Goal: Information Seeking & Learning: Learn about a topic

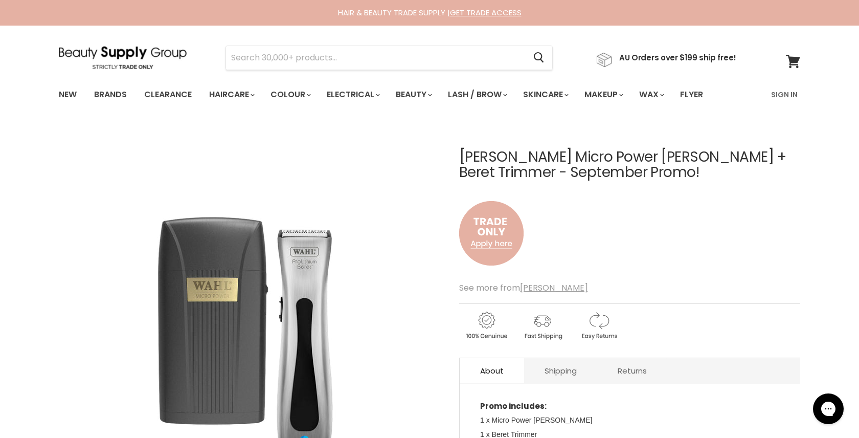
click at [460, 158] on h1 "Wahl Micro Power Shaver + Beret Trimmer - September Promo!" at bounding box center [629, 165] width 341 height 32
drag, startPoint x: 468, startPoint y: 157, endPoint x: 635, endPoint y: 159, distance: 167.3
click at [635, 159] on h1 "Wahl Micro Power Shaver + Beret Trimmer - September Promo!" at bounding box center [629, 165] width 341 height 32
copy h1 "Wahl Micro Power Shaver"
click at [67, 92] on link "New" at bounding box center [67, 94] width 33 height 21
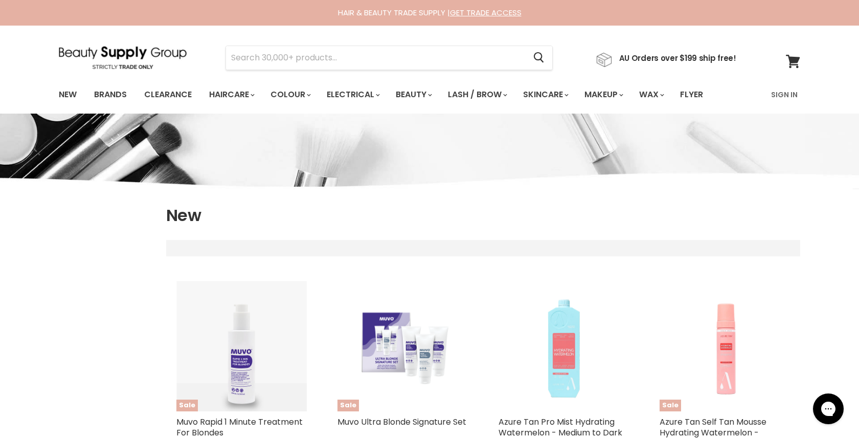
select select "created-descending"
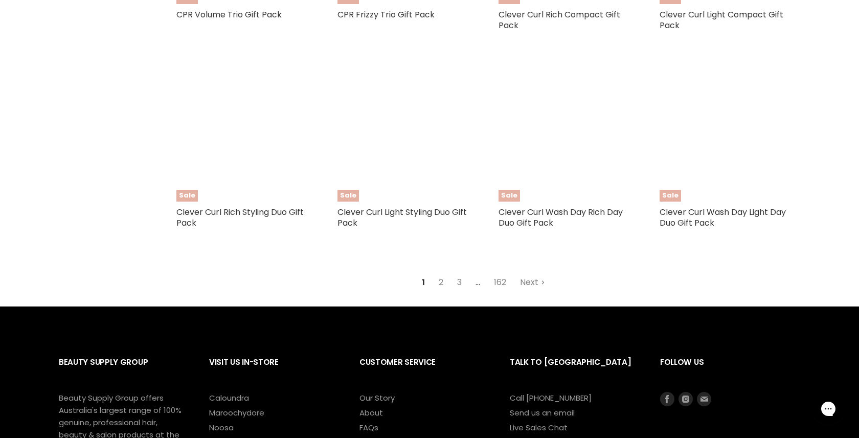
scroll to position [2399, 0]
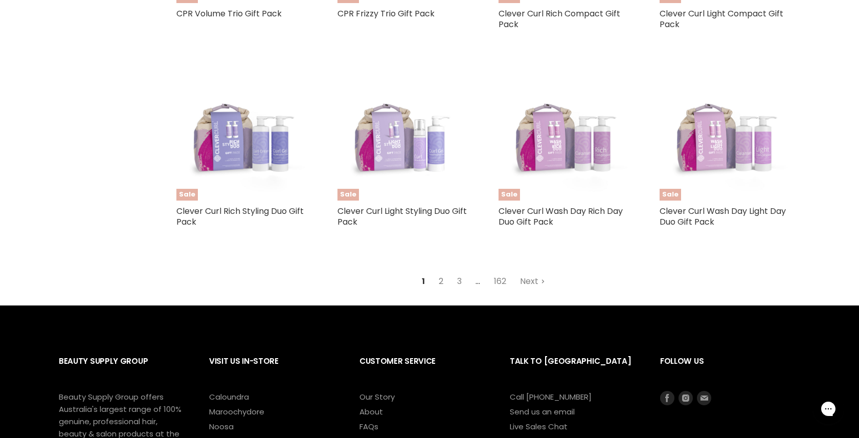
click at [441, 272] on link "2" at bounding box center [441, 281] width 16 height 18
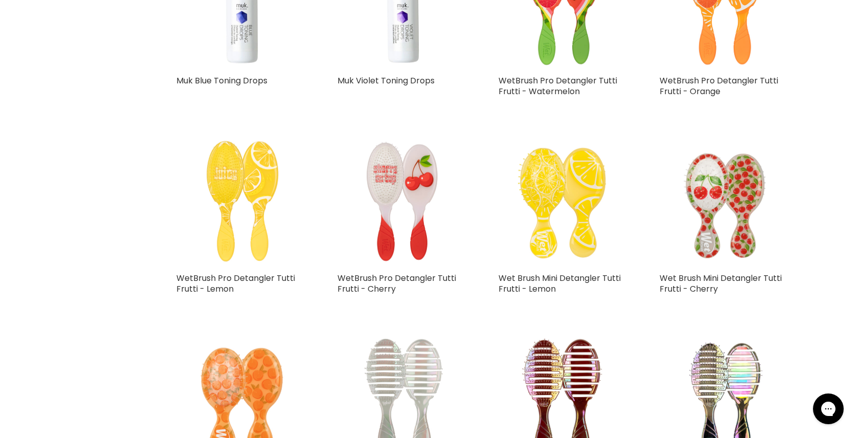
select select "created-descending"
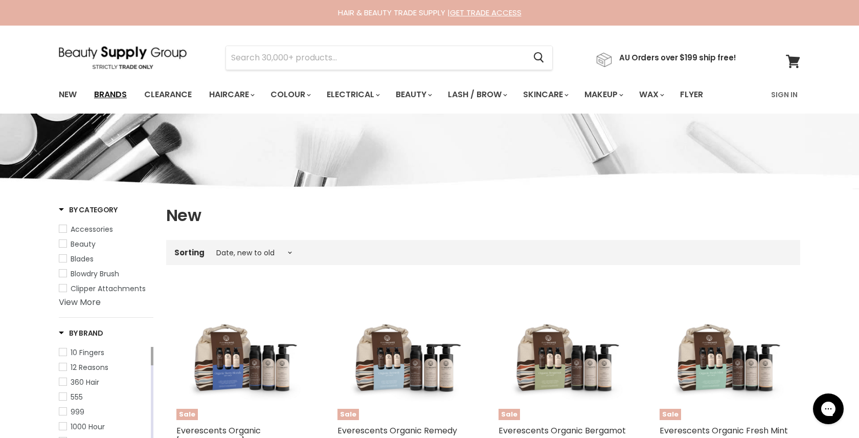
click at [117, 92] on link "Brands" at bounding box center [110, 94] width 48 height 21
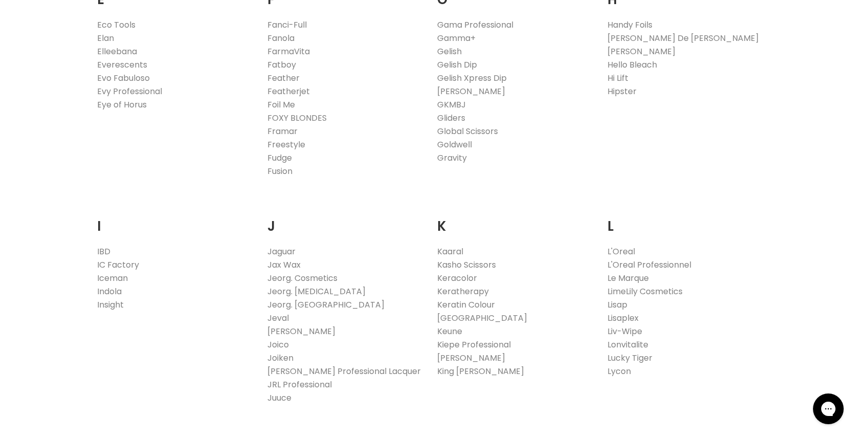
scroll to position [748, 0]
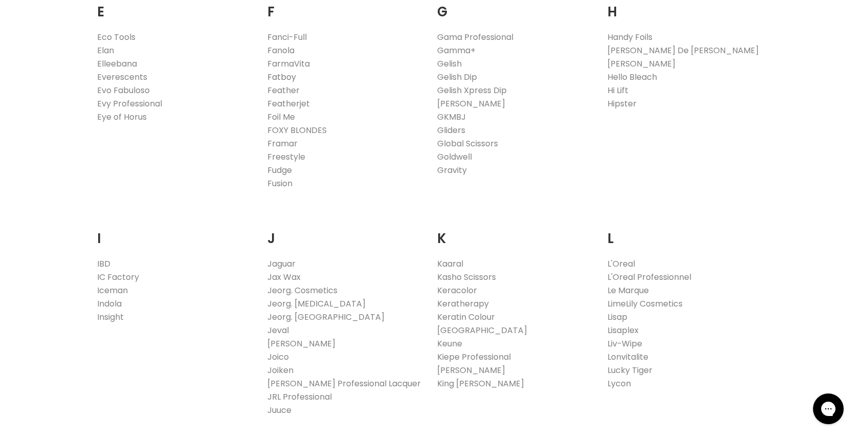
click at [285, 77] on link "Fatboy" at bounding box center [282, 77] width 29 height 12
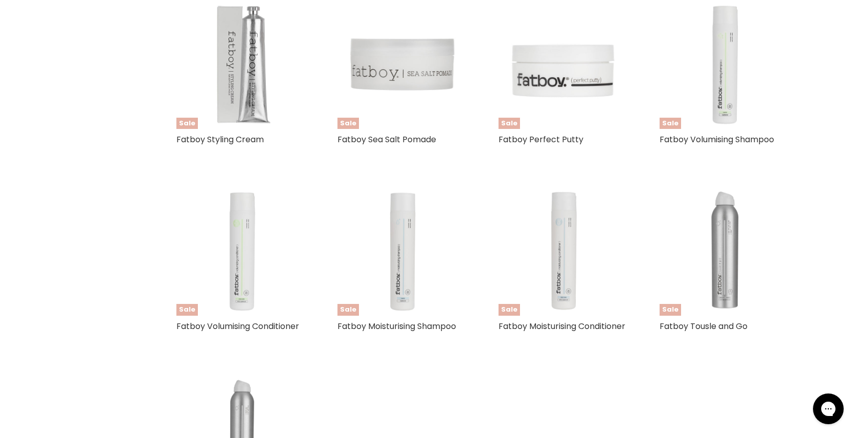
scroll to position [336, 0]
click at [252, 74] on img "Main content" at bounding box center [241, 63] width 130 height 130
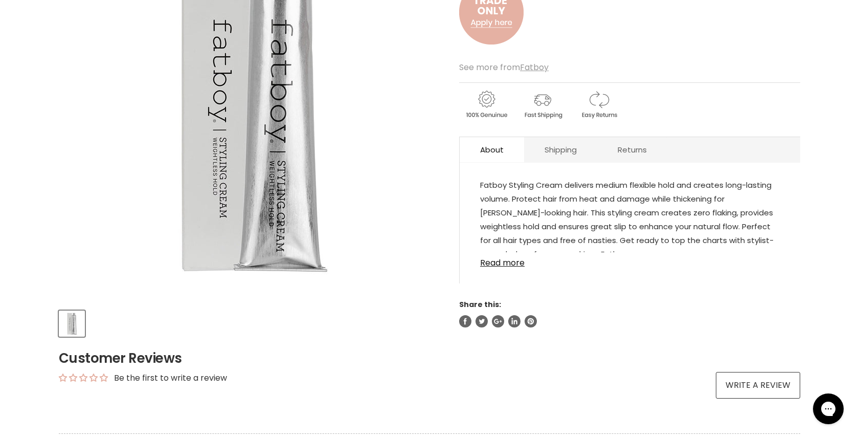
scroll to position [207, 0]
click at [496, 261] on link "Read more" at bounding box center [630, 258] width 300 height 15
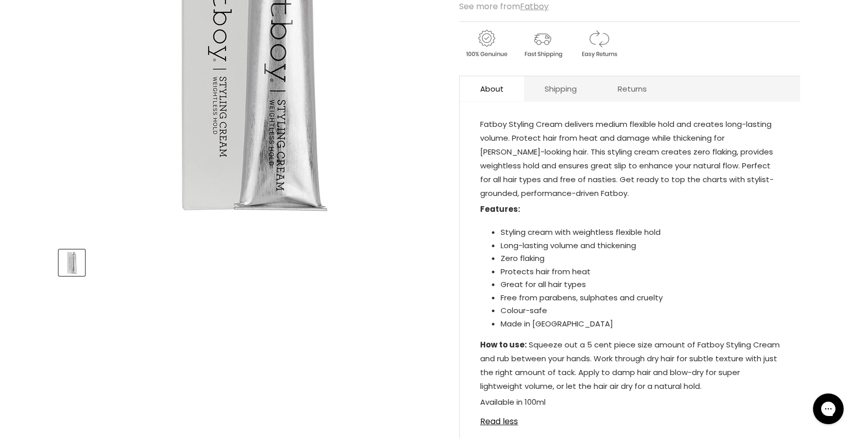
scroll to position [0, 0]
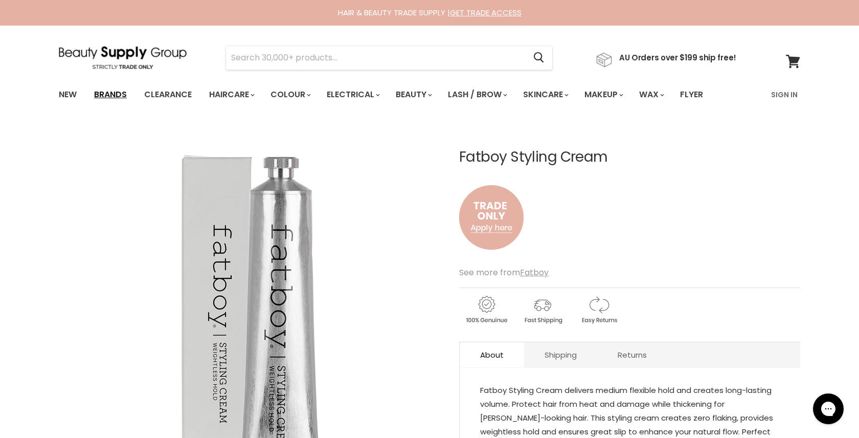
click at [115, 93] on link "Brands" at bounding box center [110, 94] width 48 height 21
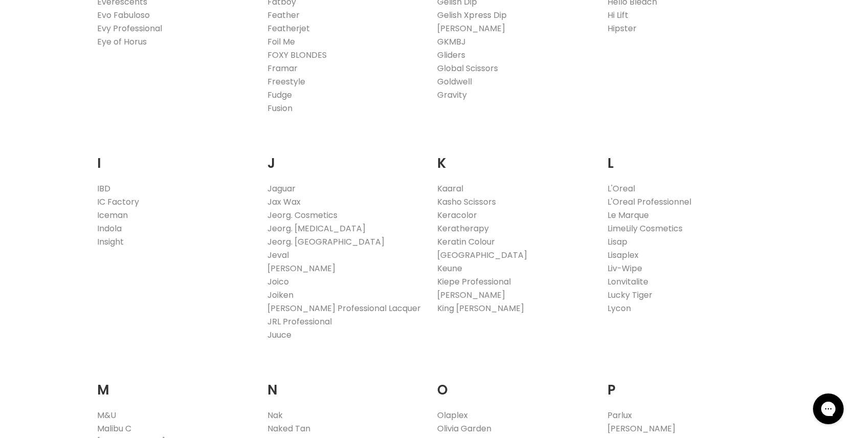
scroll to position [835, 0]
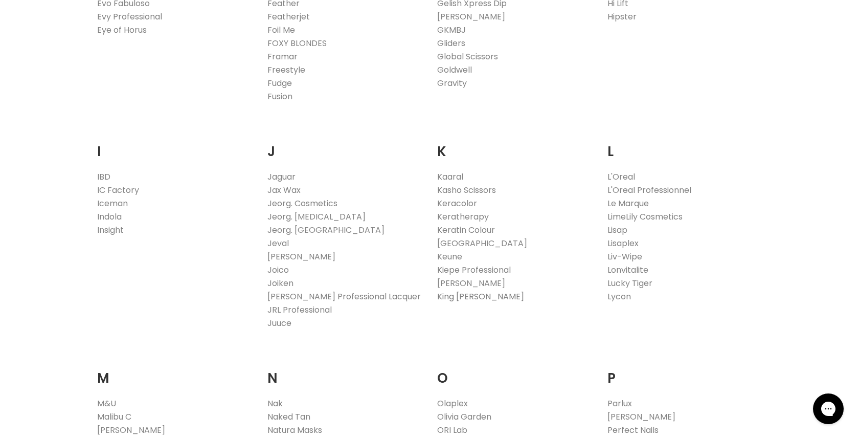
click at [460, 293] on link "King Brown" at bounding box center [480, 297] width 87 height 12
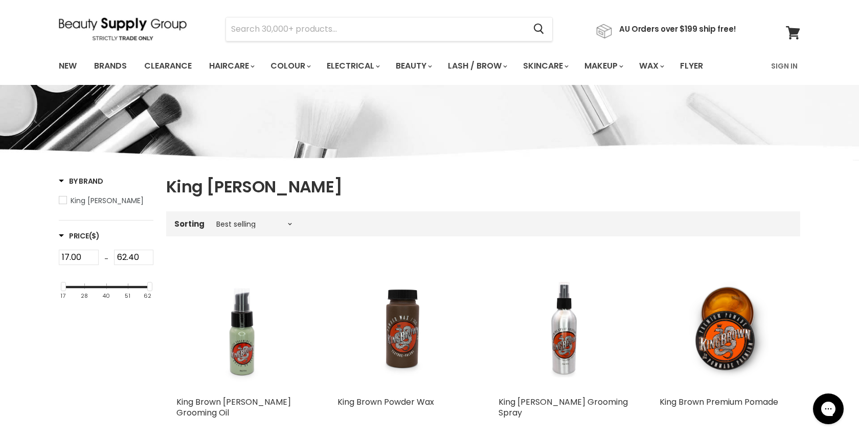
scroll to position [33, 0]
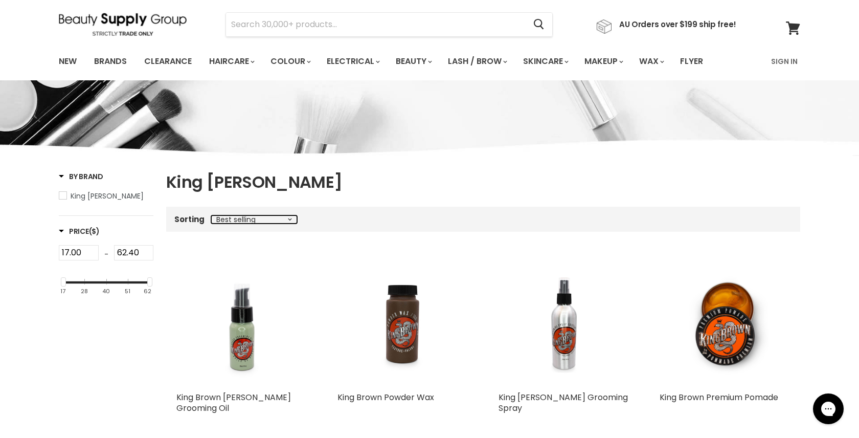
click at [287, 216] on select "Best selling Featured Alphabetically, A-Z Alphabetically, Z-A Price, low to hig…" at bounding box center [254, 219] width 86 height 8
select select "created-descending"
click at [211, 215] on select "Best selling Featured Alphabetically, A-Z Alphabetically, Z-A Price, low to hig…" at bounding box center [254, 219] width 86 height 8
select select "created-descending"
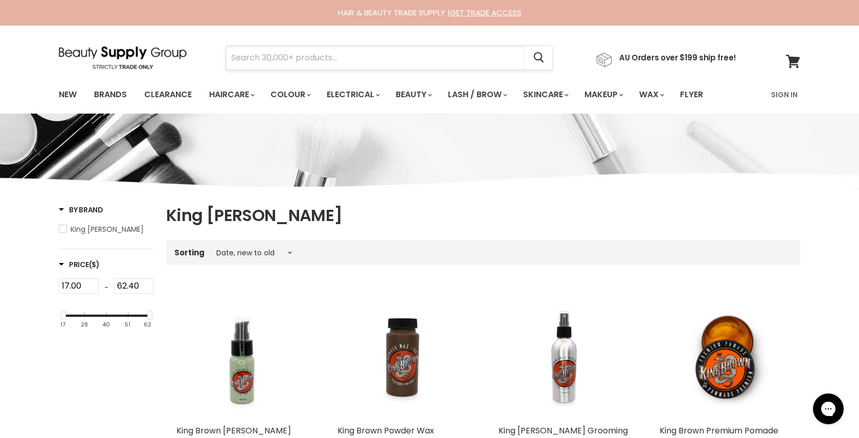
click at [247, 56] on input "Search" at bounding box center [375, 58] width 299 height 24
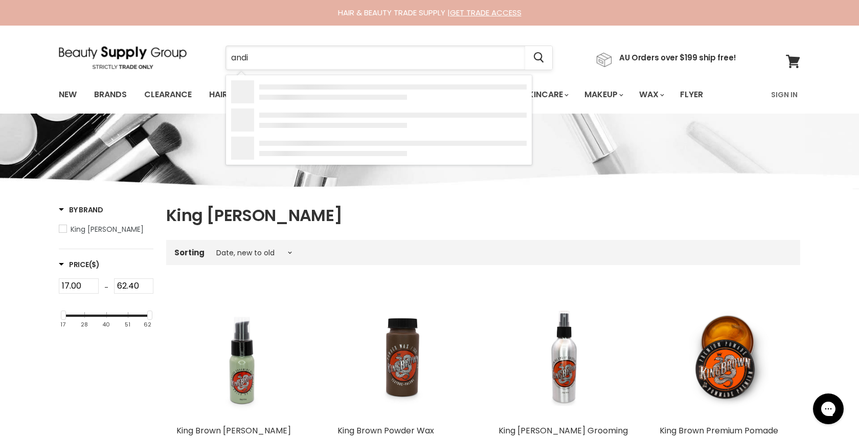
type input "andis"
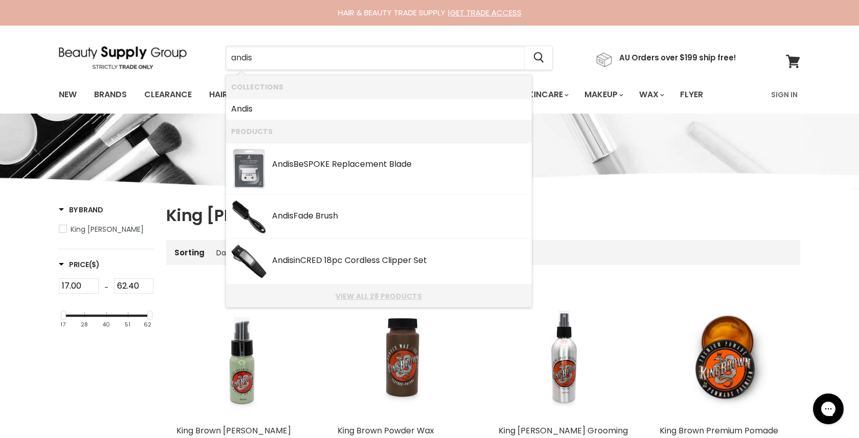
click at [363, 294] on link "View all 28 products" at bounding box center [379, 296] width 296 height 8
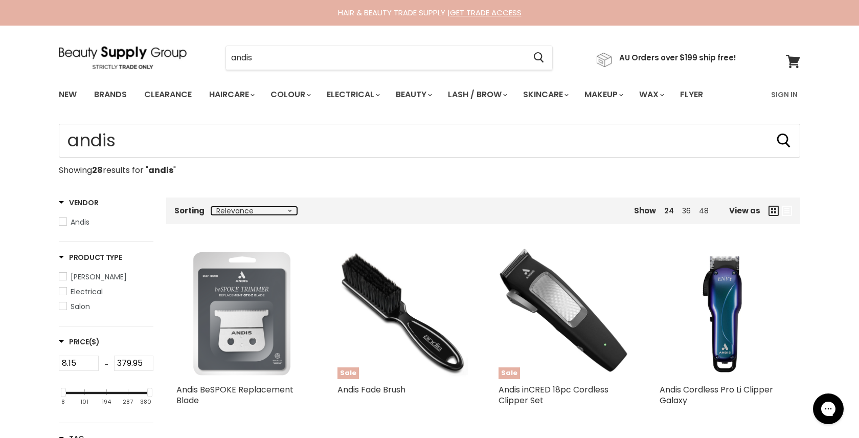
click at [289, 207] on select "Relevance Best Selling Alphabetically, A-Z Alphabetically, Z-A Lowest Price Hig…" at bounding box center [254, 211] width 86 height 8
select select "created-descending"
click at [211, 207] on select "Relevance Best Selling Alphabetically, A-Z Alphabetically, Z-A Lowest Price Hig…" at bounding box center [254, 211] width 86 height 8
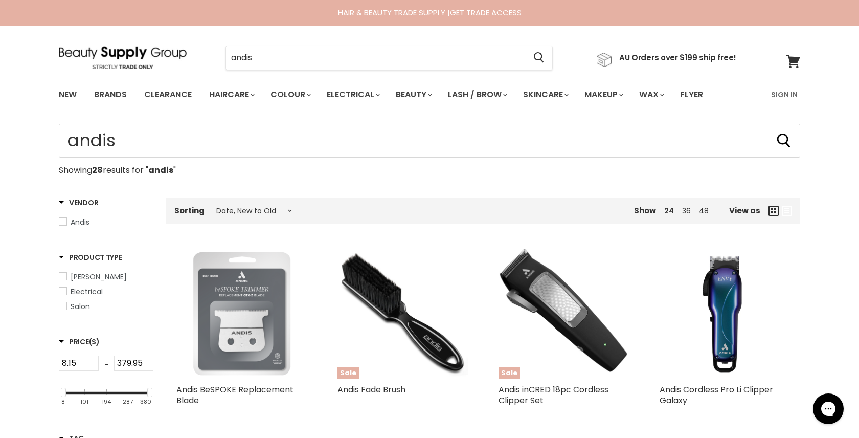
select select "created-descending"
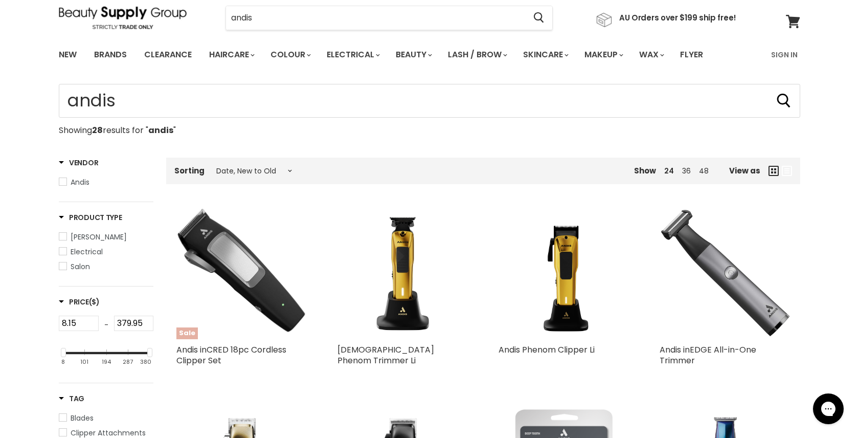
scroll to position [38, 0]
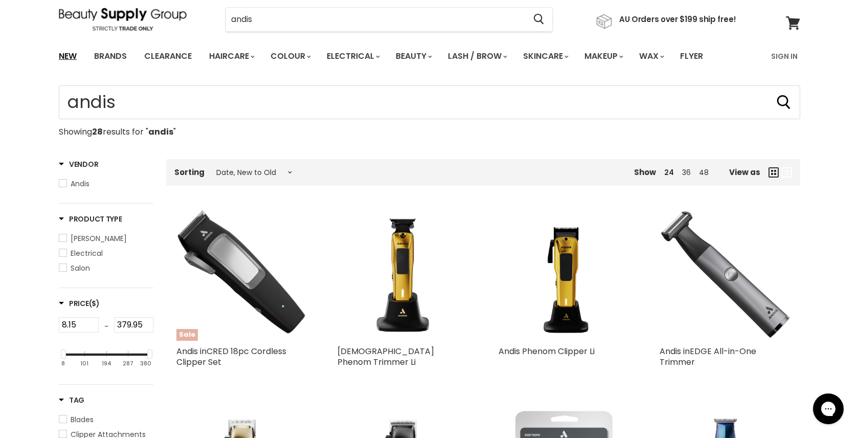
click at [70, 55] on link "New" at bounding box center [67, 56] width 33 height 21
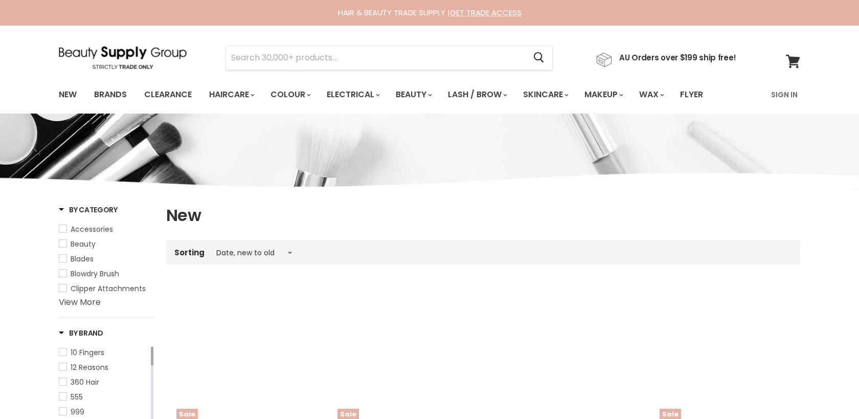
select select "created-descending"
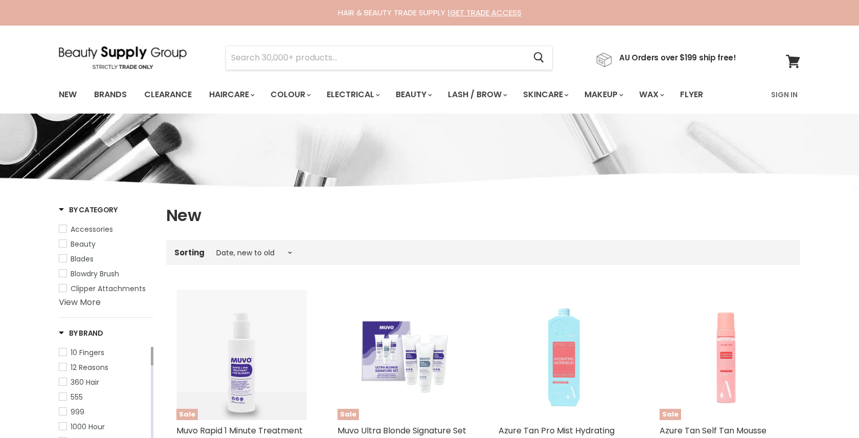
select select "created-descending"
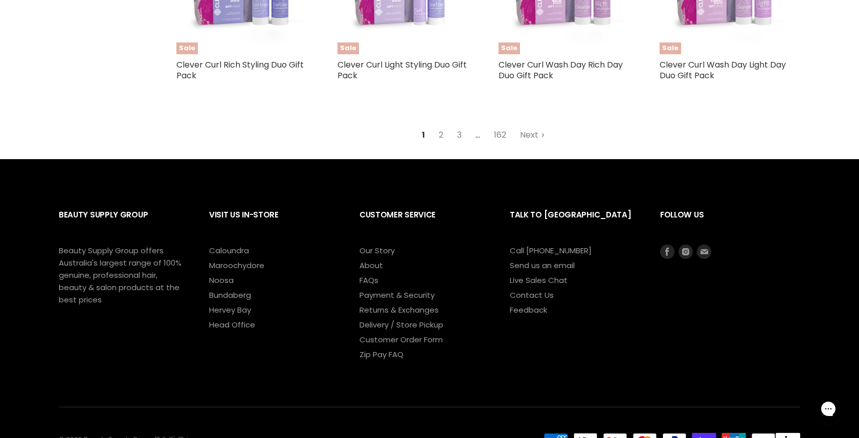
scroll to position [2549, 0]
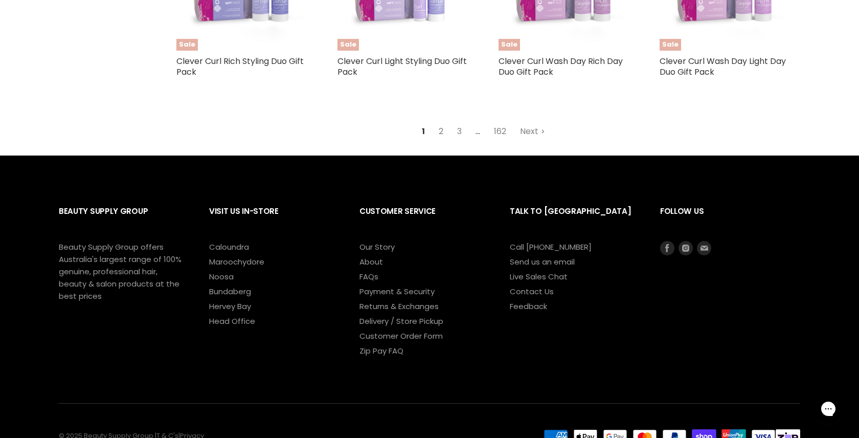
click at [439, 122] on link "2" at bounding box center [441, 131] width 16 height 18
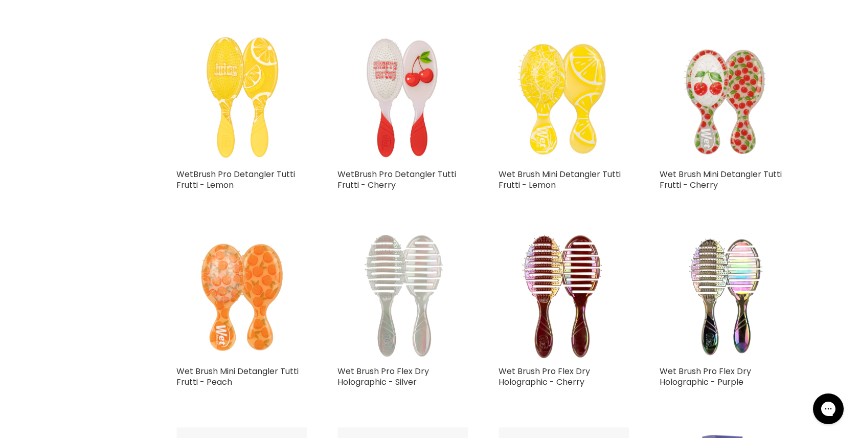
select select "created-descending"
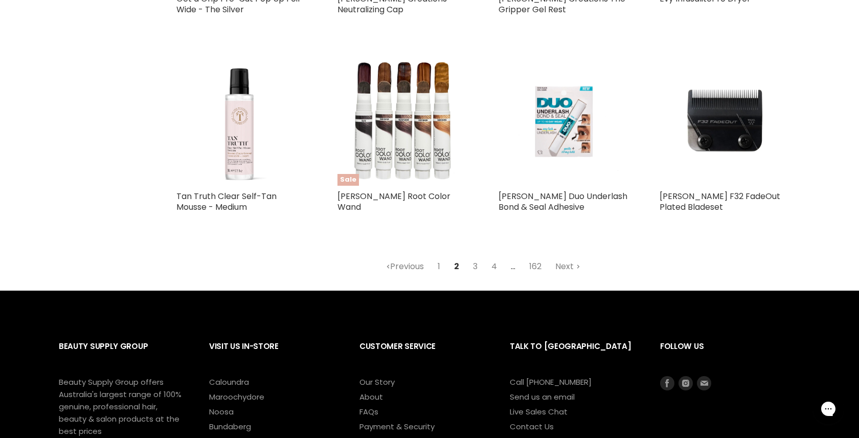
scroll to position [2415, 0]
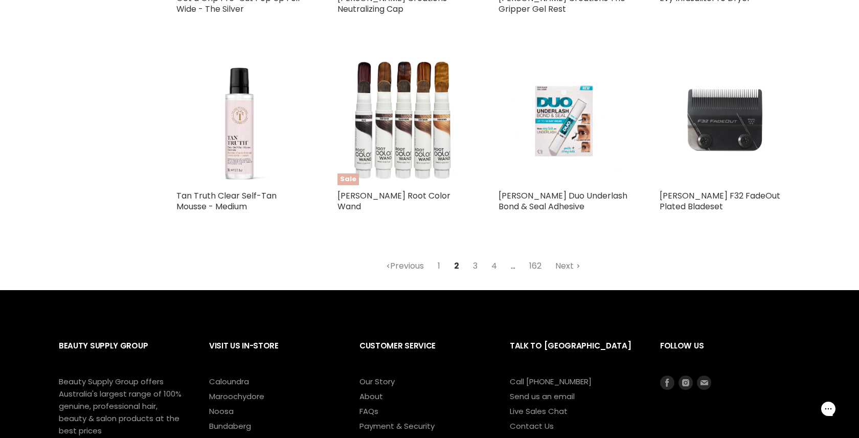
click at [715, 124] on img "Main content" at bounding box center [725, 120] width 130 height 130
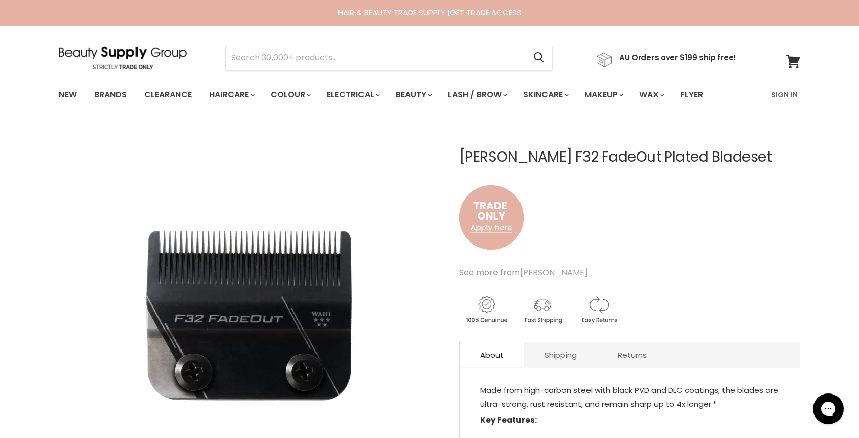
click at [534, 272] on u "[PERSON_NAME]" at bounding box center [554, 273] width 68 height 12
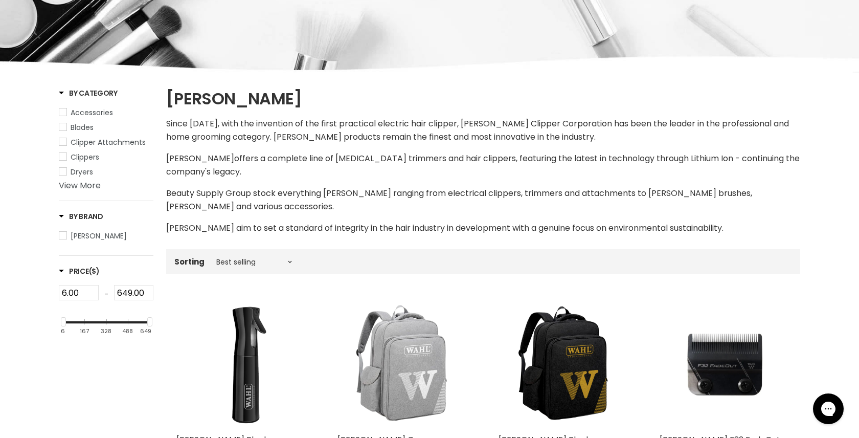
scroll to position [159, 0]
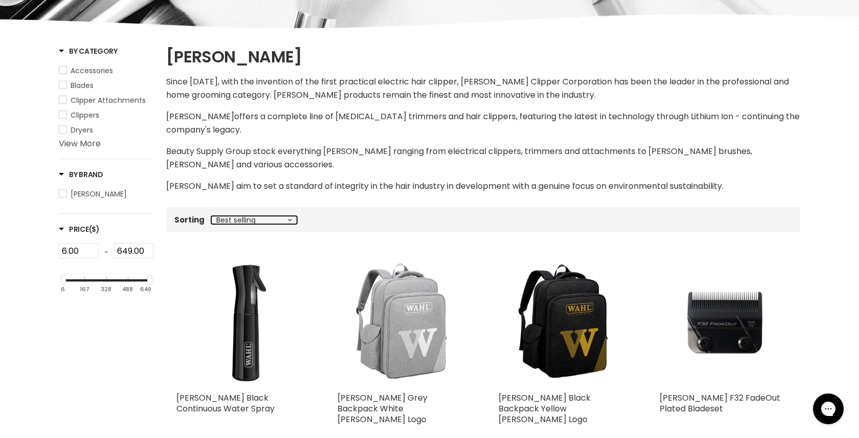
click at [242, 216] on select "Best selling Featured Alphabetically, A-Z Alphabetically, Z-A Price, low to hig…" at bounding box center [254, 220] width 86 height 8
select select "created-descending"
click at [211, 216] on select "Best selling Featured Alphabetically, A-Z Alphabetically, Z-A Price, low to hig…" at bounding box center [254, 220] width 86 height 8
select select "created-descending"
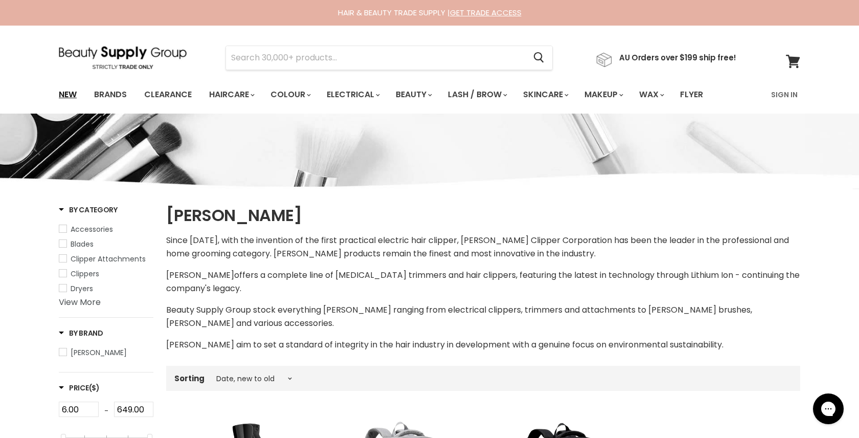
click at [68, 93] on link "New" at bounding box center [67, 94] width 33 height 21
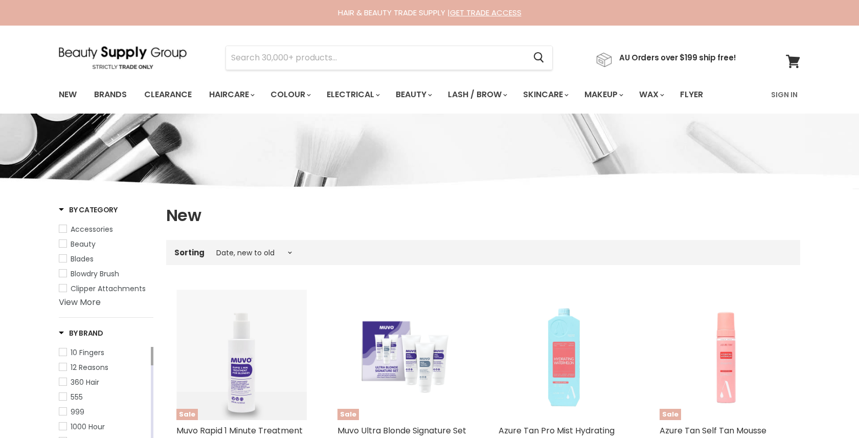
select select "created-descending"
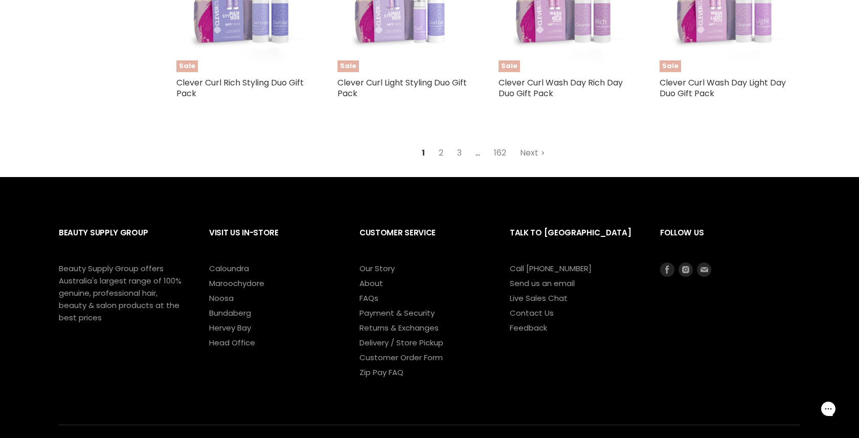
scroll to position [2595, 0]
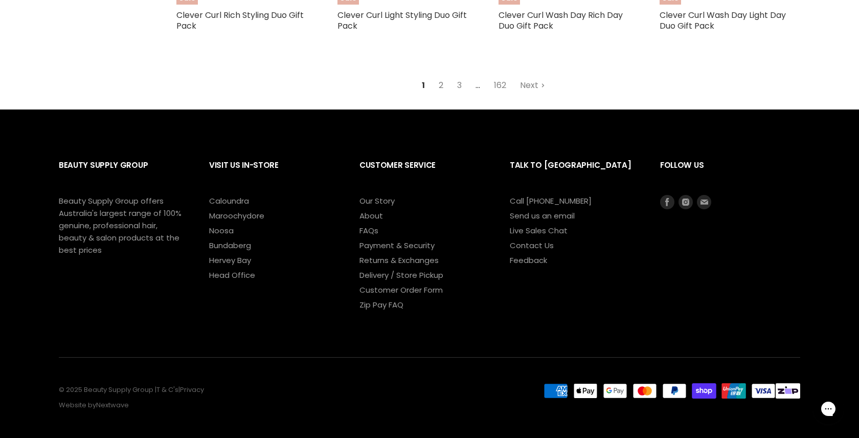
click at [439, 76] on link "2" at bounding box center [441, 85] width 16 height 18
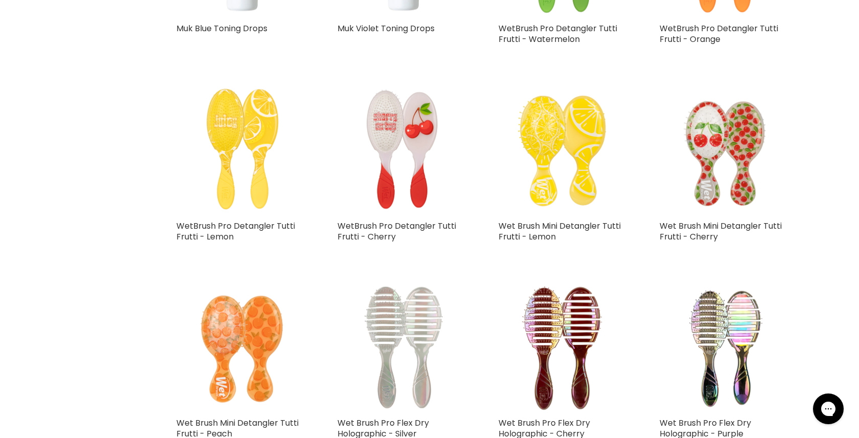
select select "created-descending"
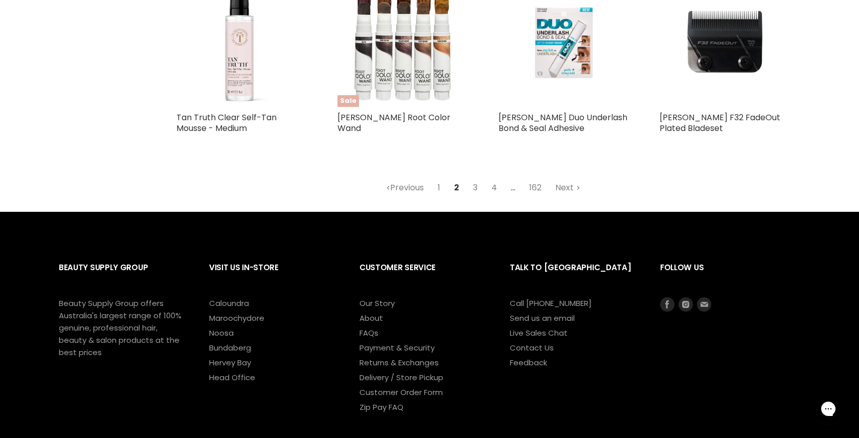
scroll to position [2497, 0]
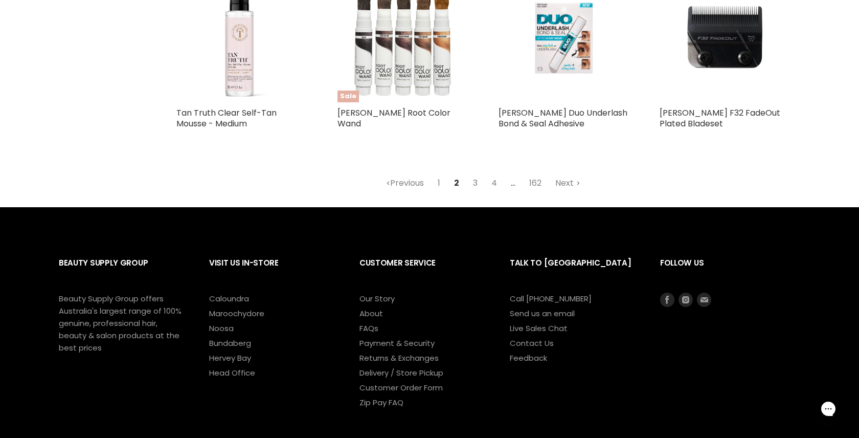
click at [474, 174] on link "3" at bounding box center [476, 183] width 16 height 18
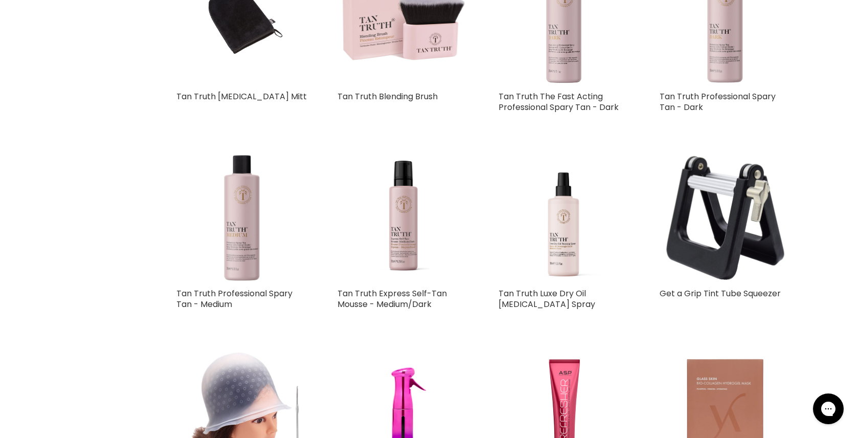
select select "created-descending"
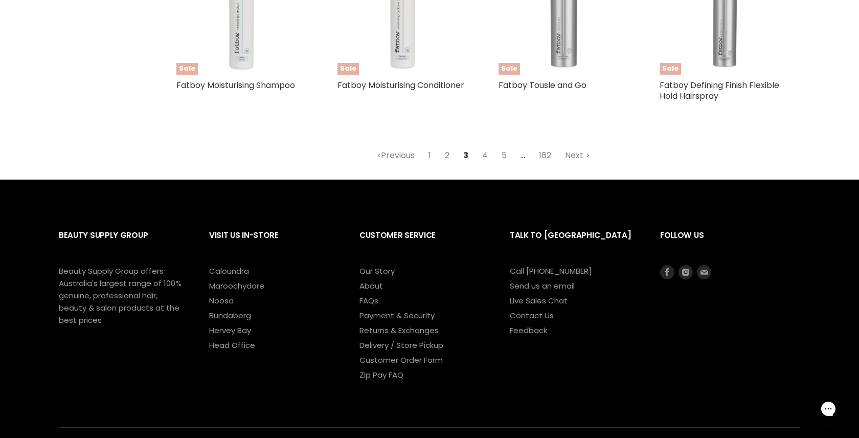
scroll to position [2582, 0]
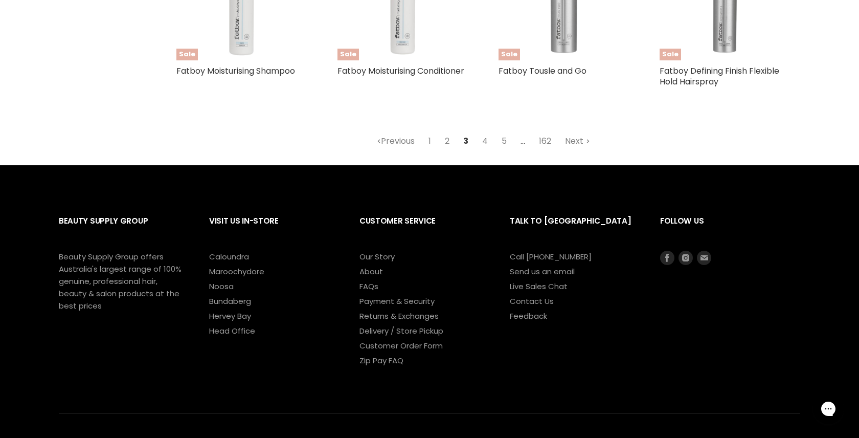
click at [486, 132] on link "4" at bounding box center [485, 141] width 17 height 18
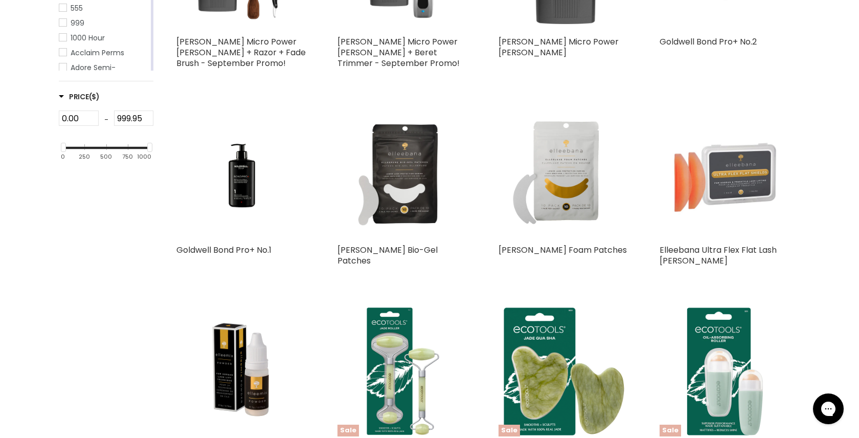
select select "created-descending"
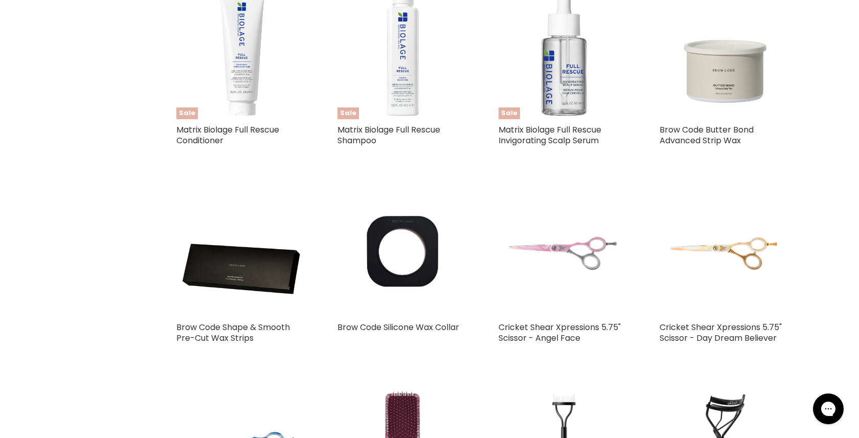
scroll to position [1651, 0]
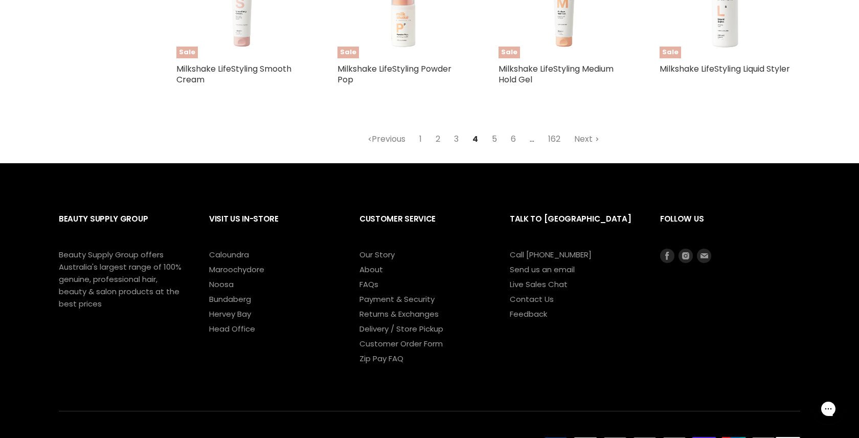
click at [492, 130] on link "5" at bounding box center [494, 139] width 16 height 18
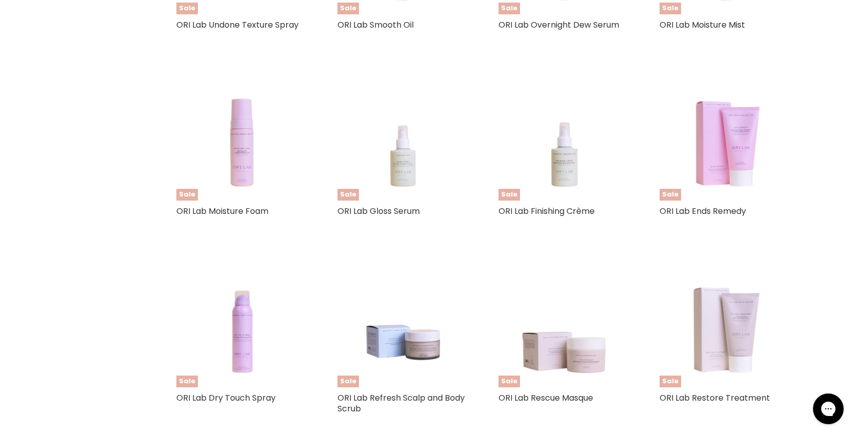
select select "created-descending"
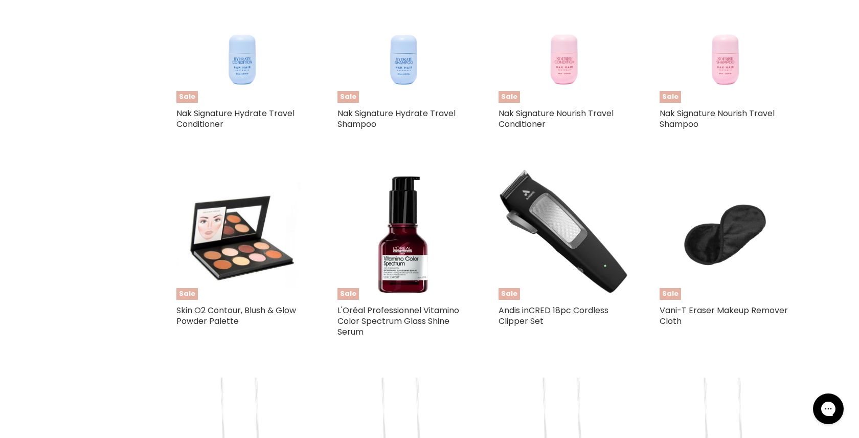
scroll to position [2114, 0]
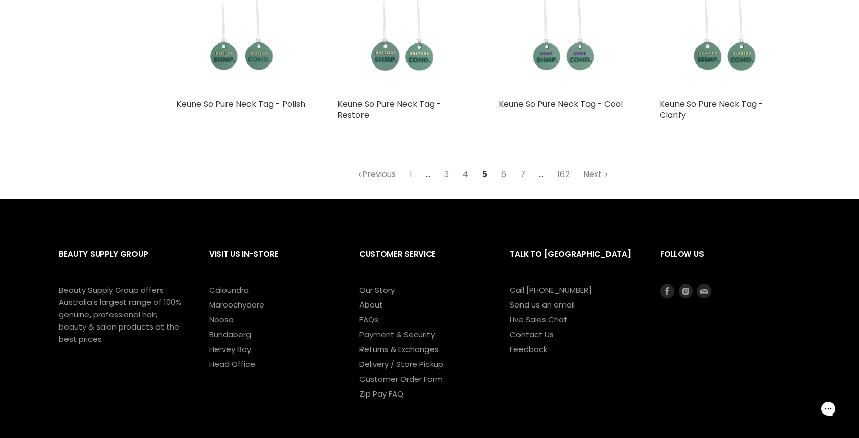
click at [500, 173] on link "6" at bounding box center [504, 174] width 16 height 18
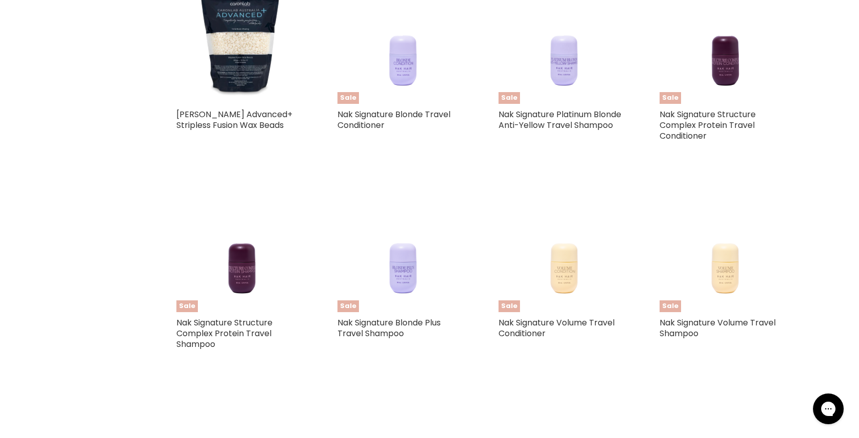
select select "created-descending"
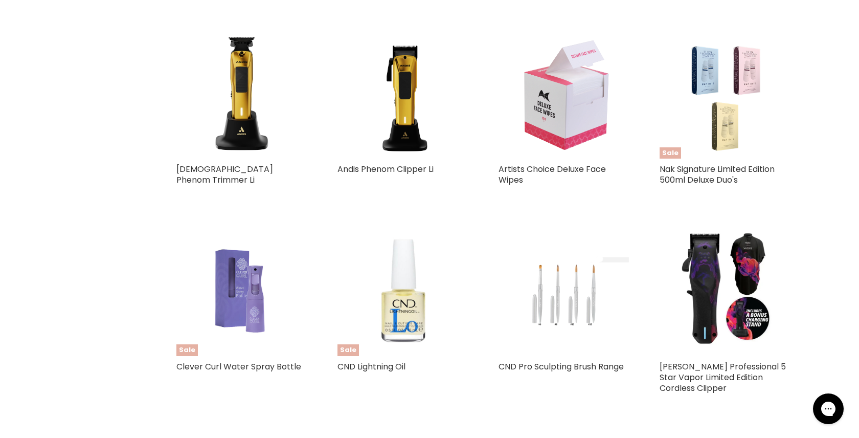
scroll to position [1280, 0]
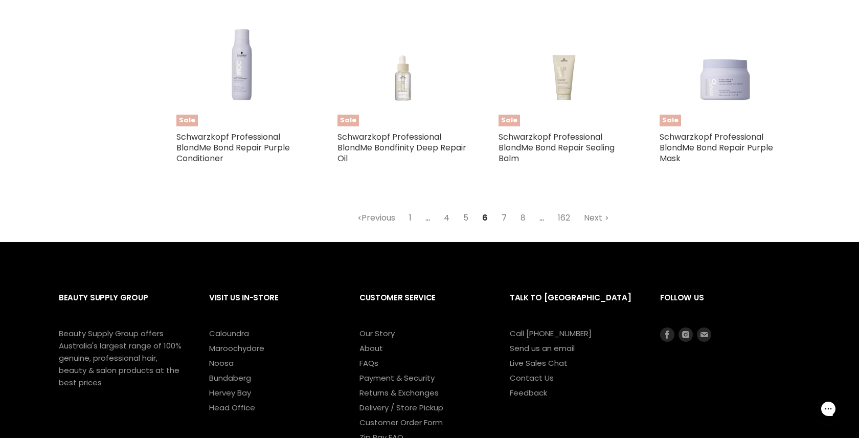
click at [501, 209] on link "7" at bounding box center [504, 218] width 16 height 18
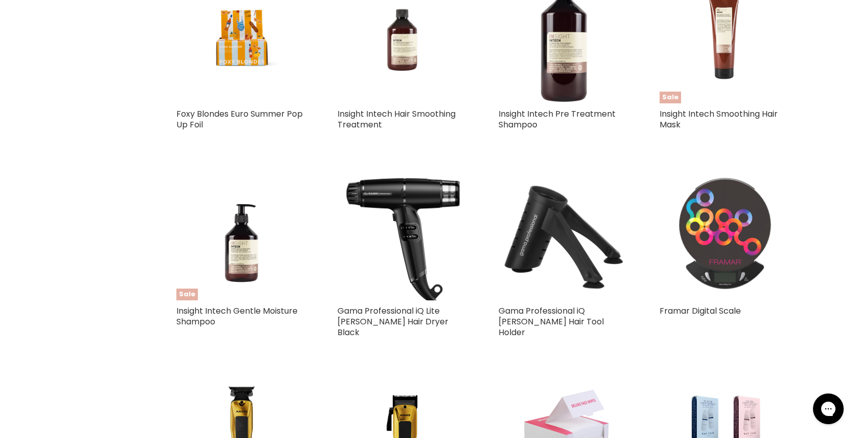
select select "created-descending"
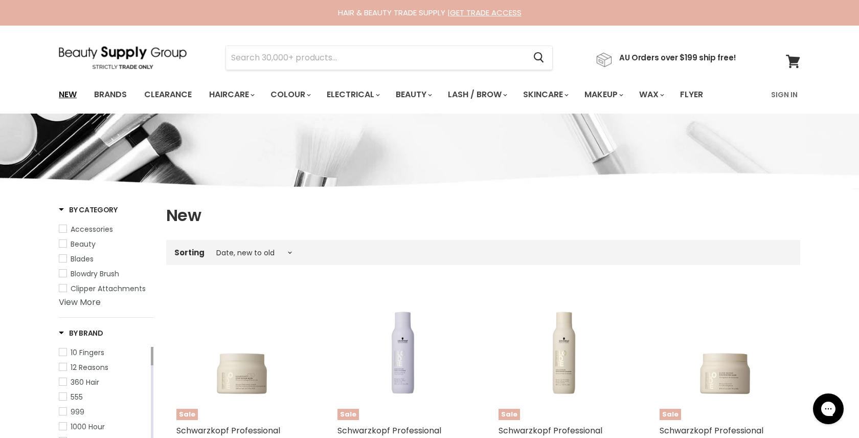
click at [71, 86] on link "New" at bounding box center [67, 94] width 33 height 21
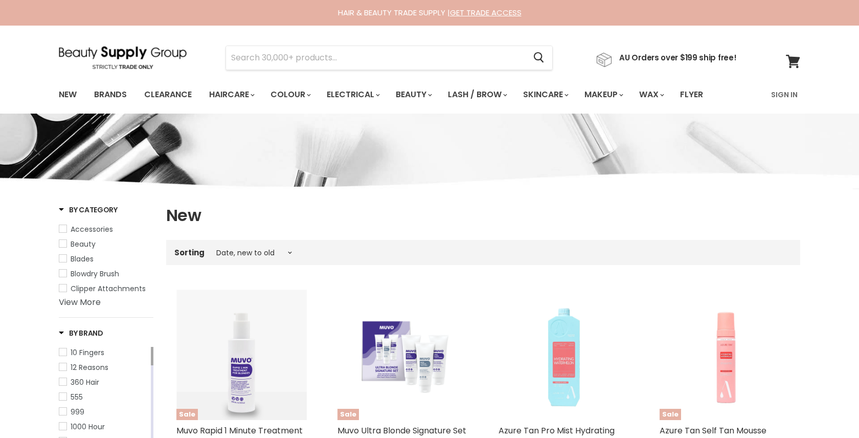
select select "created-descending"
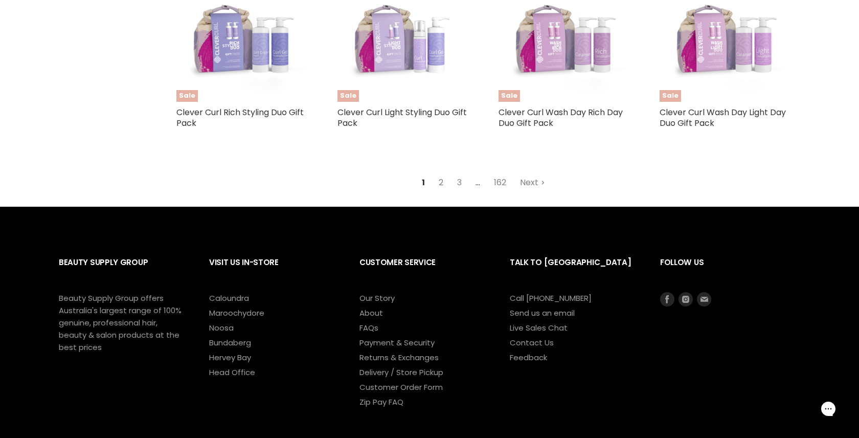
click at [441, 173] on link "2" at bounding box center [441, 182] width 16 height 18
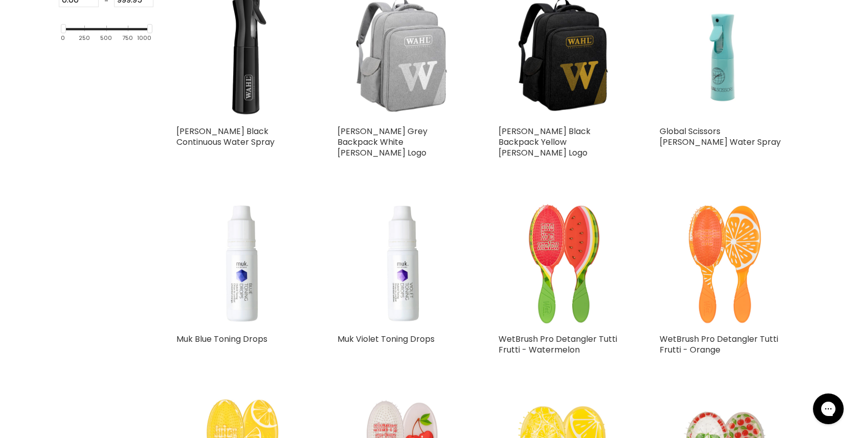
select select "created-descending"
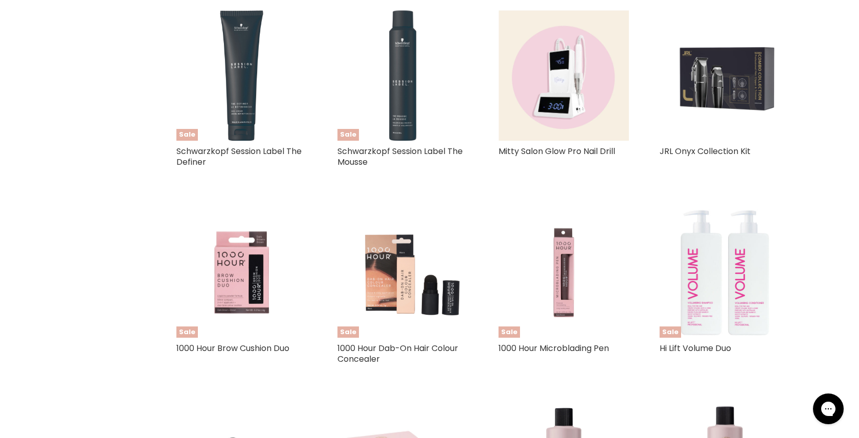
scroll to position [1086, 0]
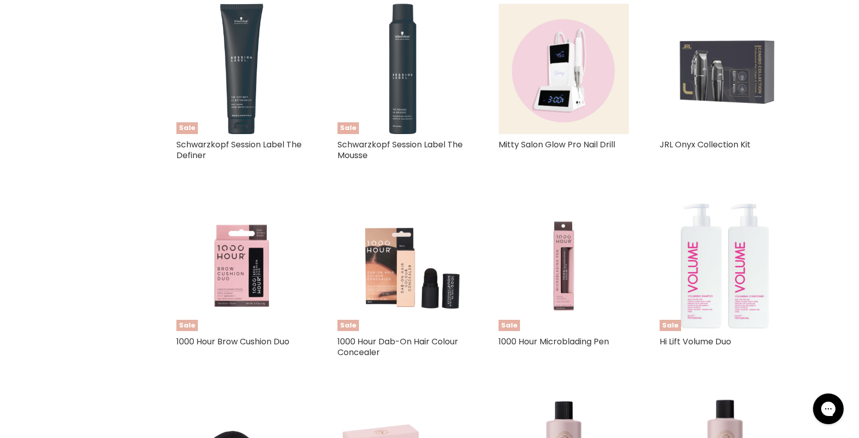
click at [699, 71] on img "Main content" at bounding box center [725, 69] width 130 height 130
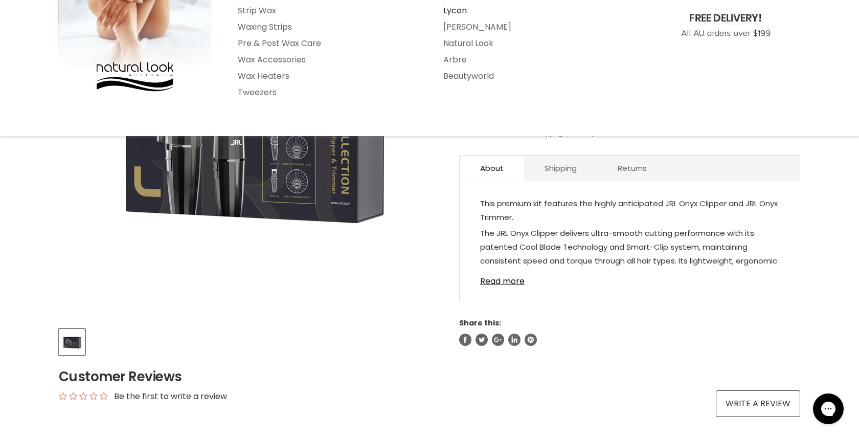
scroll to position [188, 0]
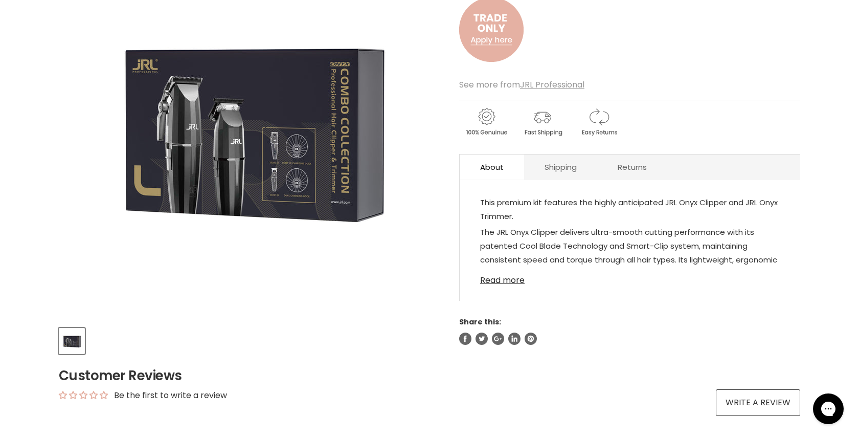
click at [497, 283] on link "Read more" at bounding box center [630, 277] width 300 height 15
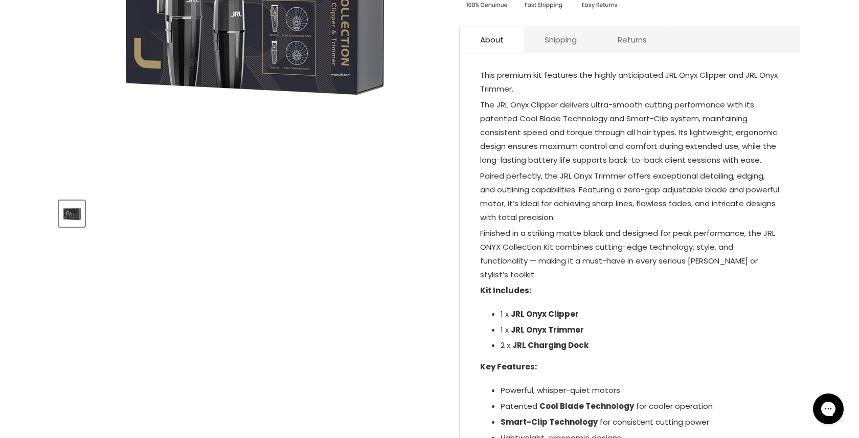
scroll to position [301, 0]
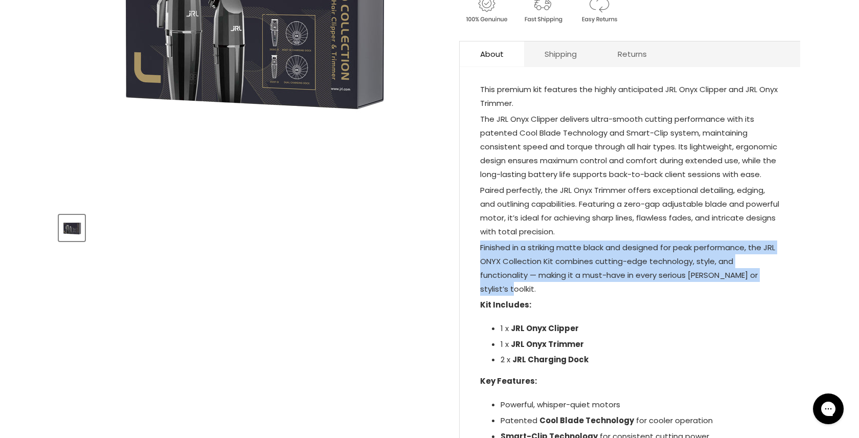
drag, startPoint x: 480, startPoint y: 245, endPoint x: 514, endPoint y: 283, distance: 50.8
click at [514, 283] on p "Finished in a striking matte black and designed for peak performance, the JRL O…" at bounding box center [630, 268] width 300 height 57
copy p "Finished in a striking matte black and designed for peak performance, the JRL O…"
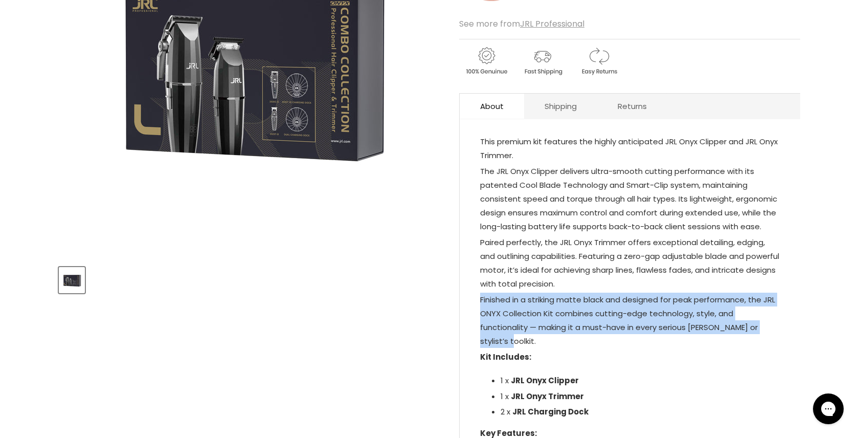
scroll to position [249, 0]
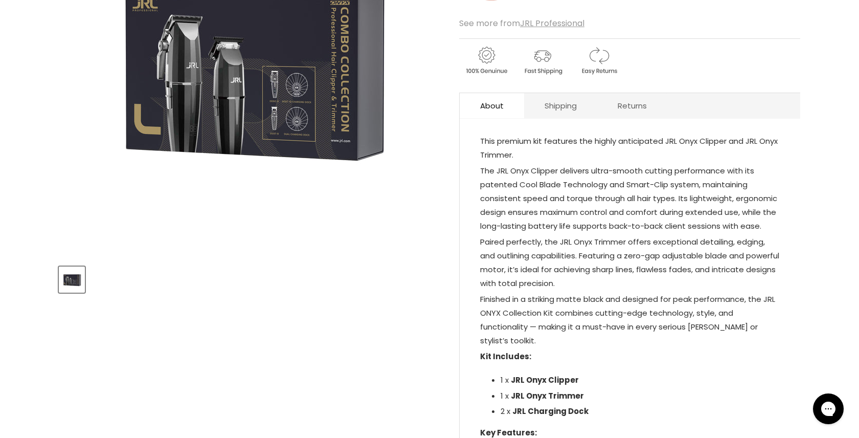
drag, startPoint x: 481, startPoint y: 166, endPoint x: 703, endPoint y: 158, distance: 222.2
click at [703, 158] on div "This premium kit features the highly anticipated JRL Onyx Clipper and JRL Onyx …" at bounding box center [630, 350] width 300 height 433
drag, startPoint x: 725, startPoint y: 170, endPoint x: 478, endPoint y: 169, distance: 247.1
click at [478, 169] on div "This premium kit features the highly anticipated JRL Onyx Clipper and JRL Onyx …" at bounding box center [630, 364] width 341 height 470
copy p "The JRL Onyx Clipper delivers ultra-smooth cutting performance"
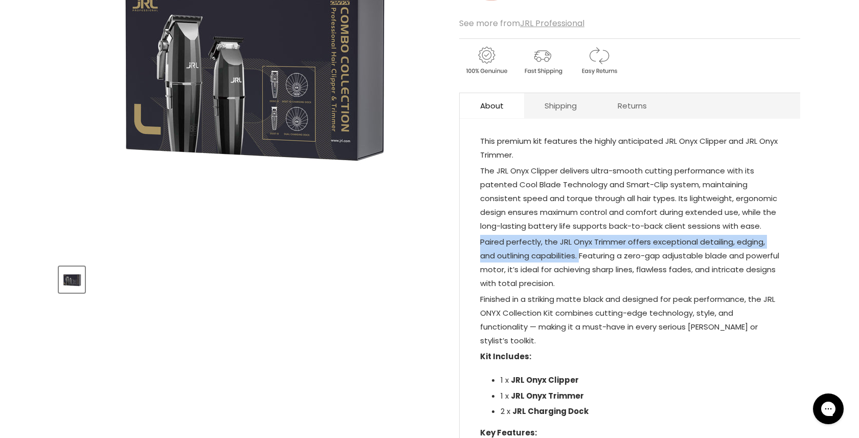
drag, startPoint x: 481, startPoint y: 241, endPoint x: 580, endPoint y: 253, distance: 99.5
click at [580, 253] on p "Paired perfectly, the JRL Onyx Trimmer offers exceptional detailing, edging, an…" at bounding box center [630, 263] width 300 height 57
copy p "Paired perfectly, the JRL Onyx Trimmer offers exceptional detailing, edging, an…"
